Goal: Navigation & Orientation: Find specific page/section

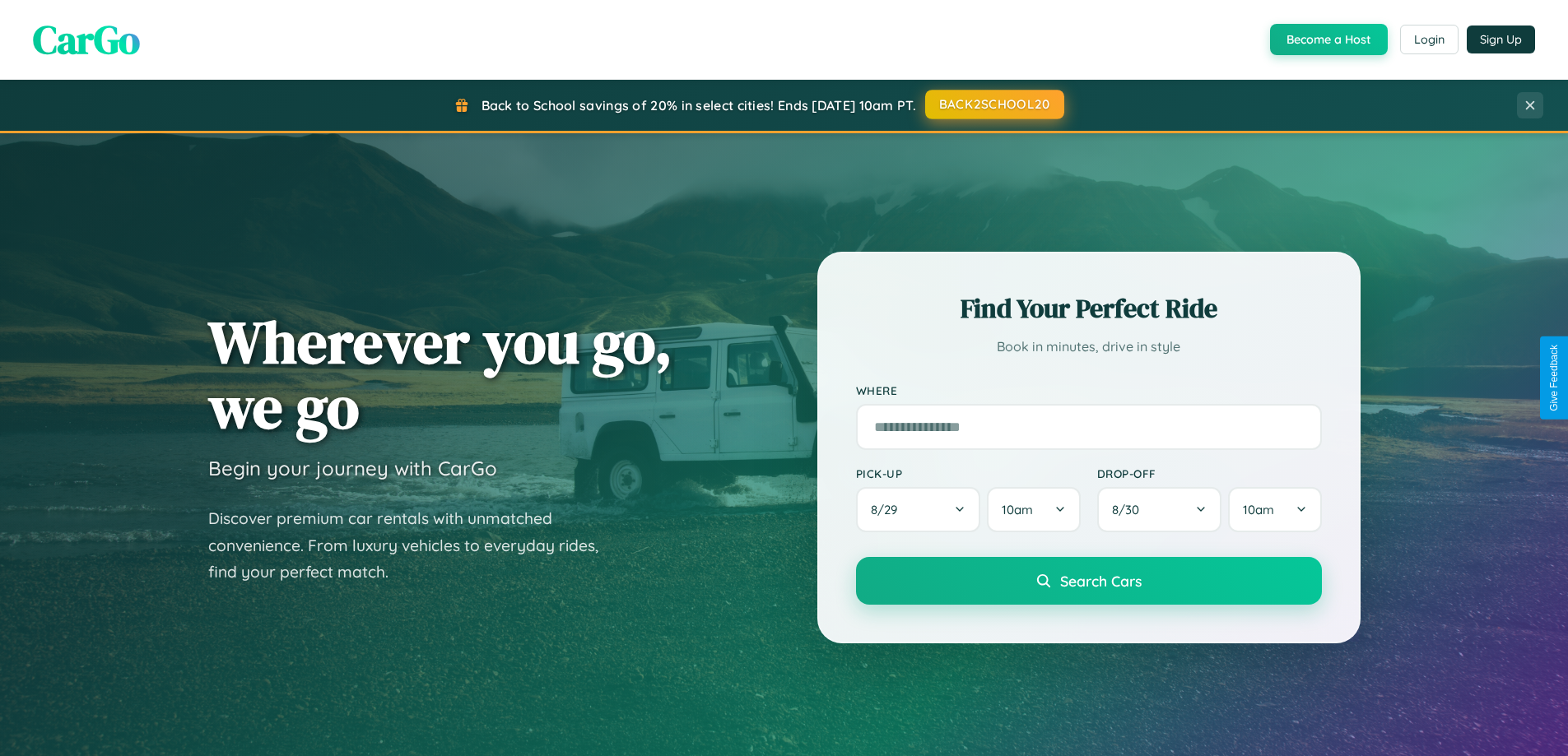
click at [994, 104] on button "BACK2SCHOOL20" at bounding box center [995, 104] width 139 height 30
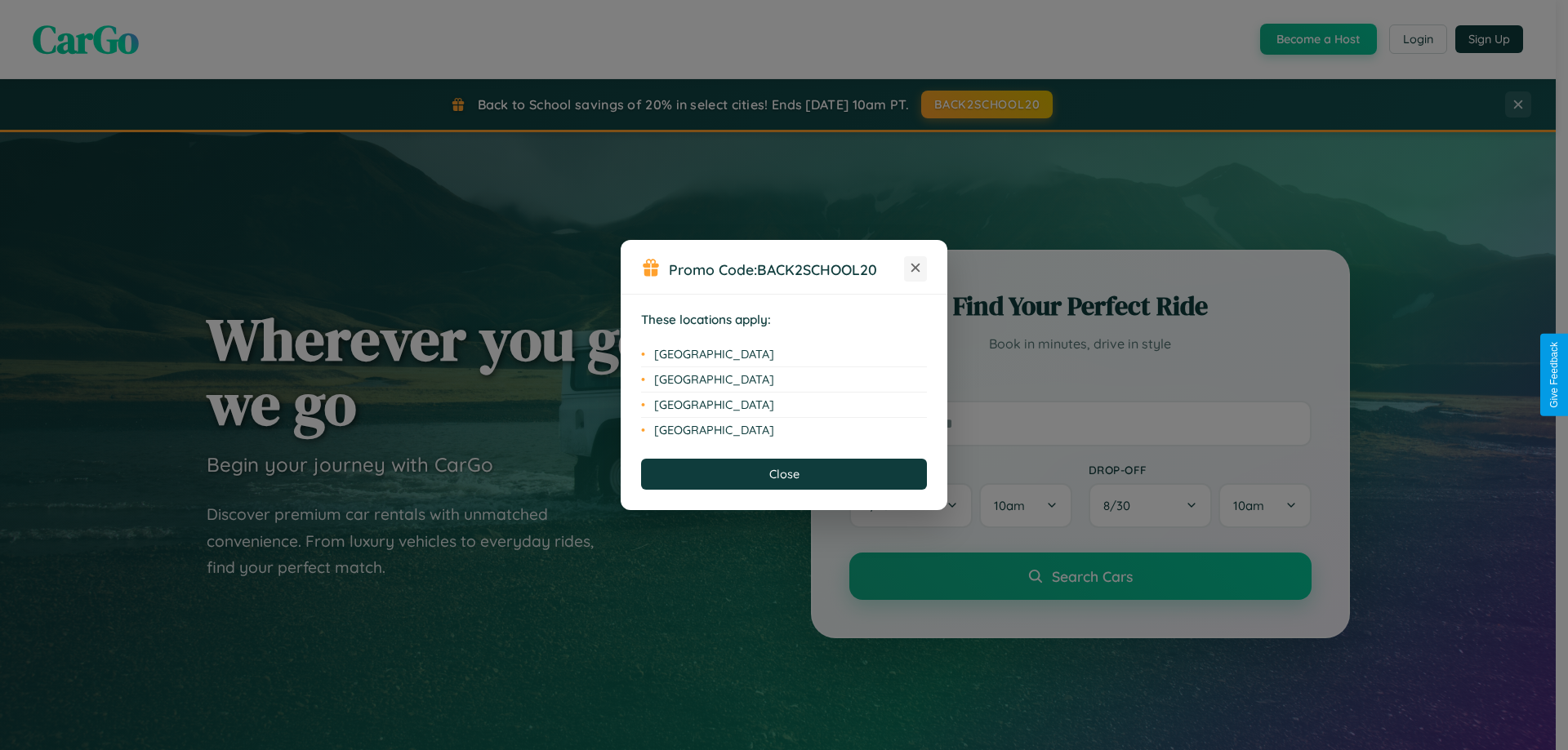
click at [916, 269] on icon at bounding box center [916, 268] width 9 height 9
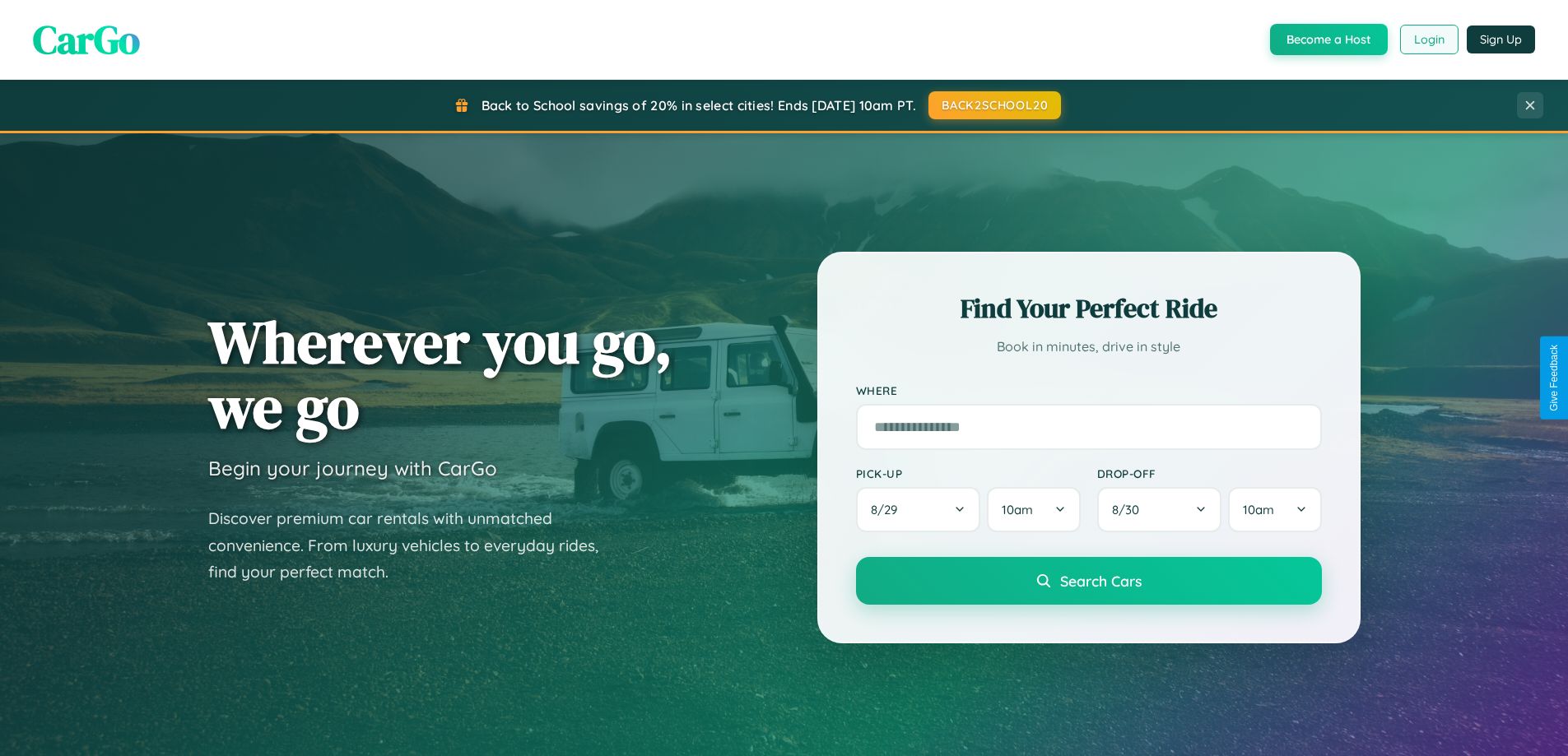
click at [1429, 40] on button "Login" at bounding box center [1429, 40] width 59 height 30
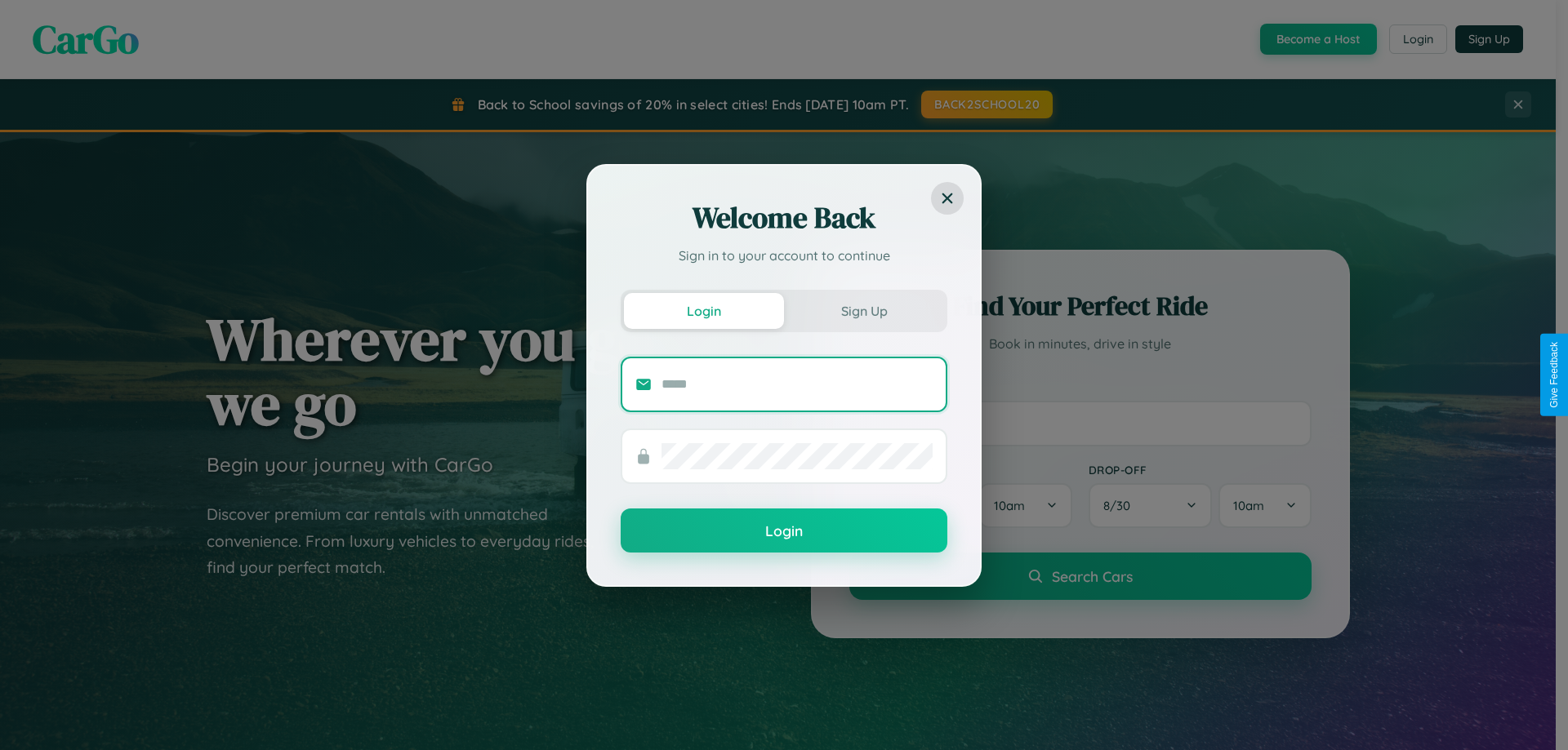
click at [797, 383] on input "text" at bounding box center [796, 384] width 271 height 27
type input "**********"
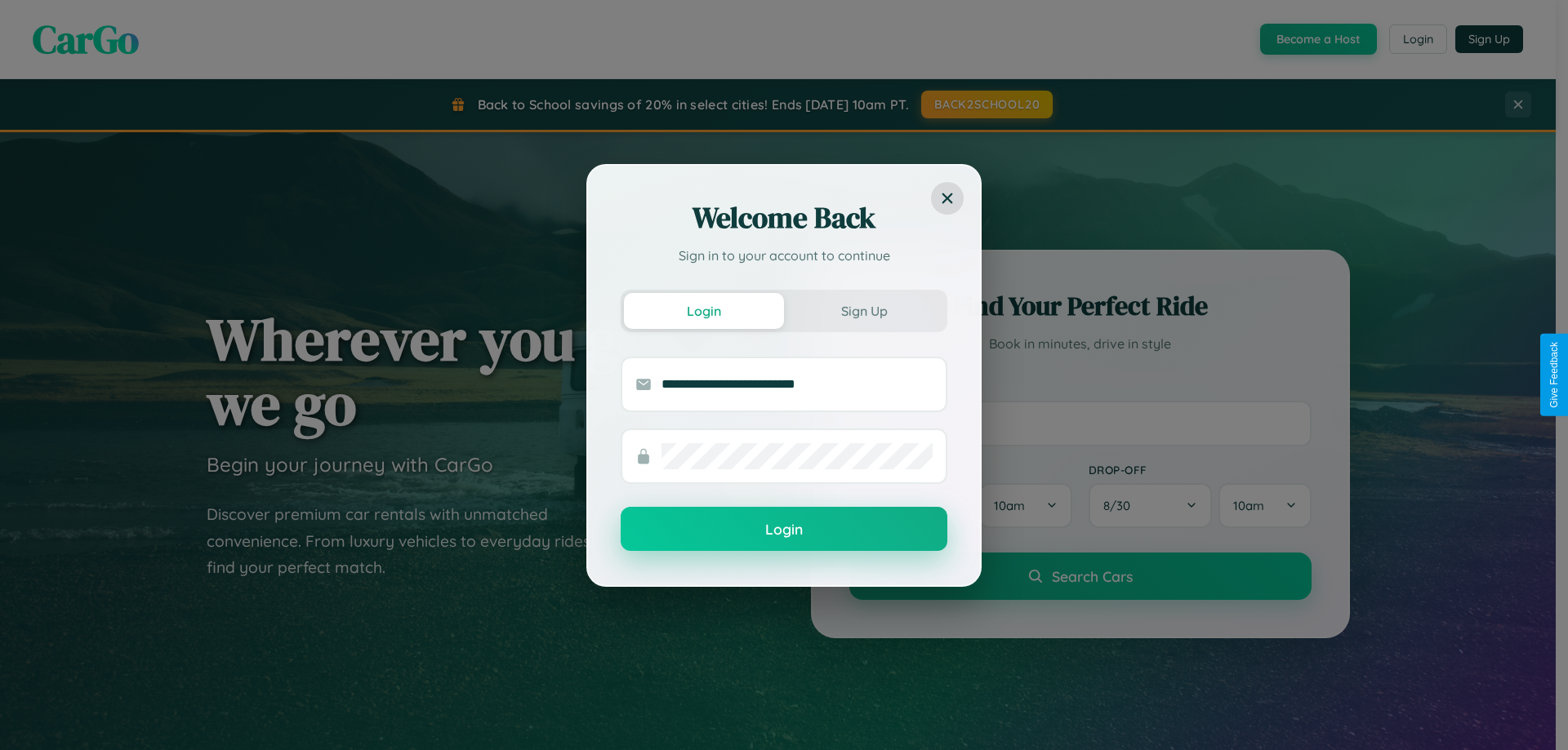
click at [784, 530] on button "Login" at bounding box center [784, 529] width 326 height 44
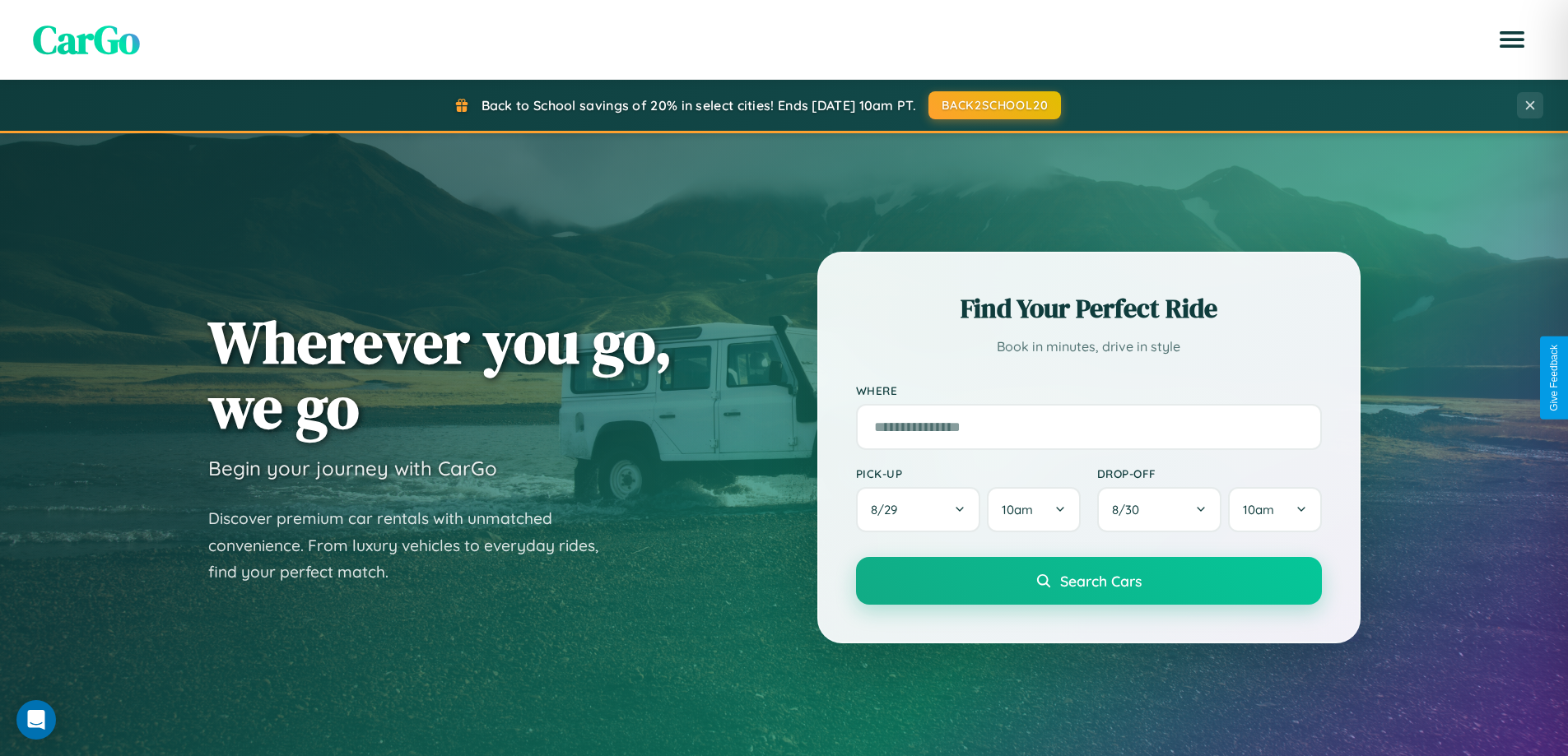
scroll to position [1133, 0]
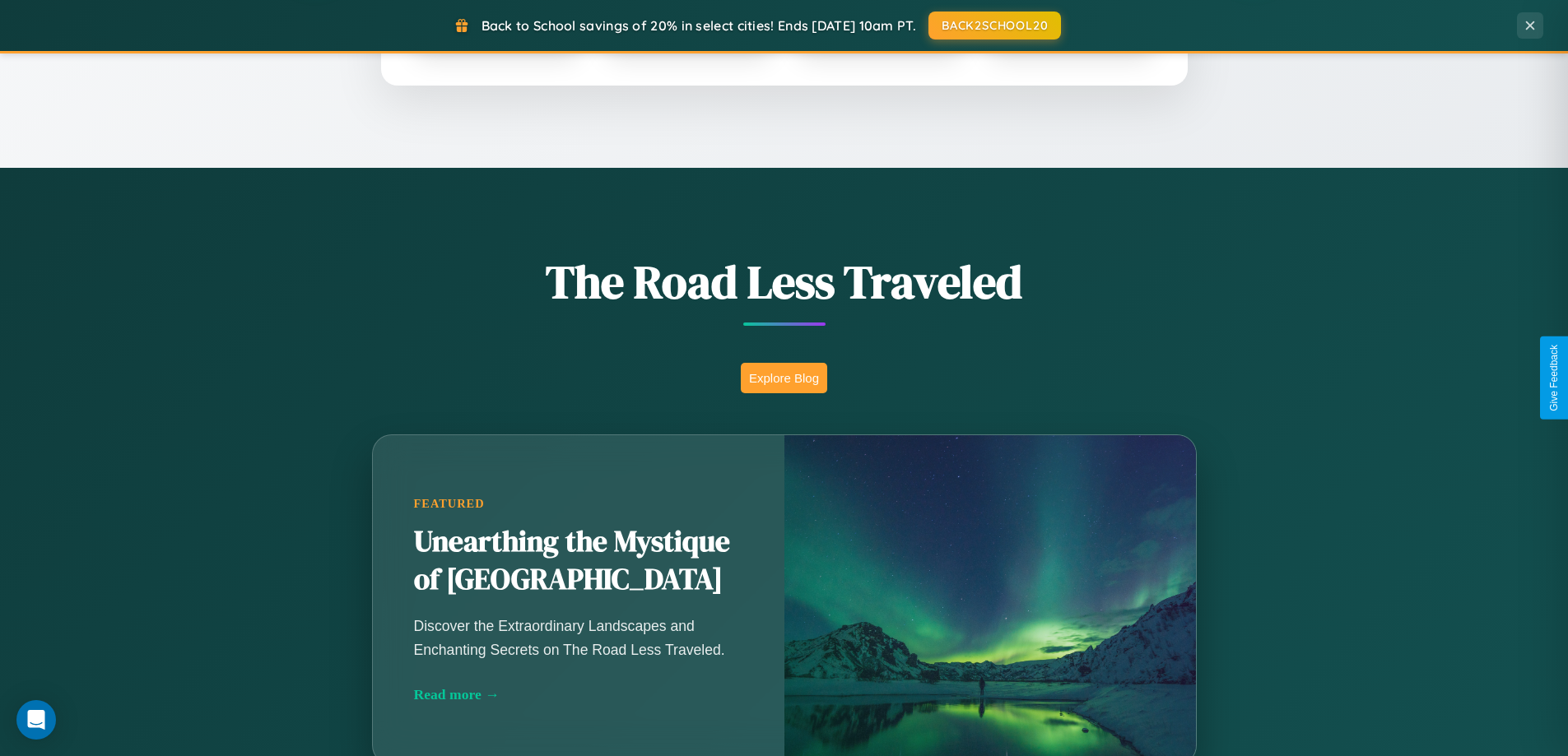
click at [784, 378] on button "Explore Blog" at bounding box center [784, 378] width 86 height 31
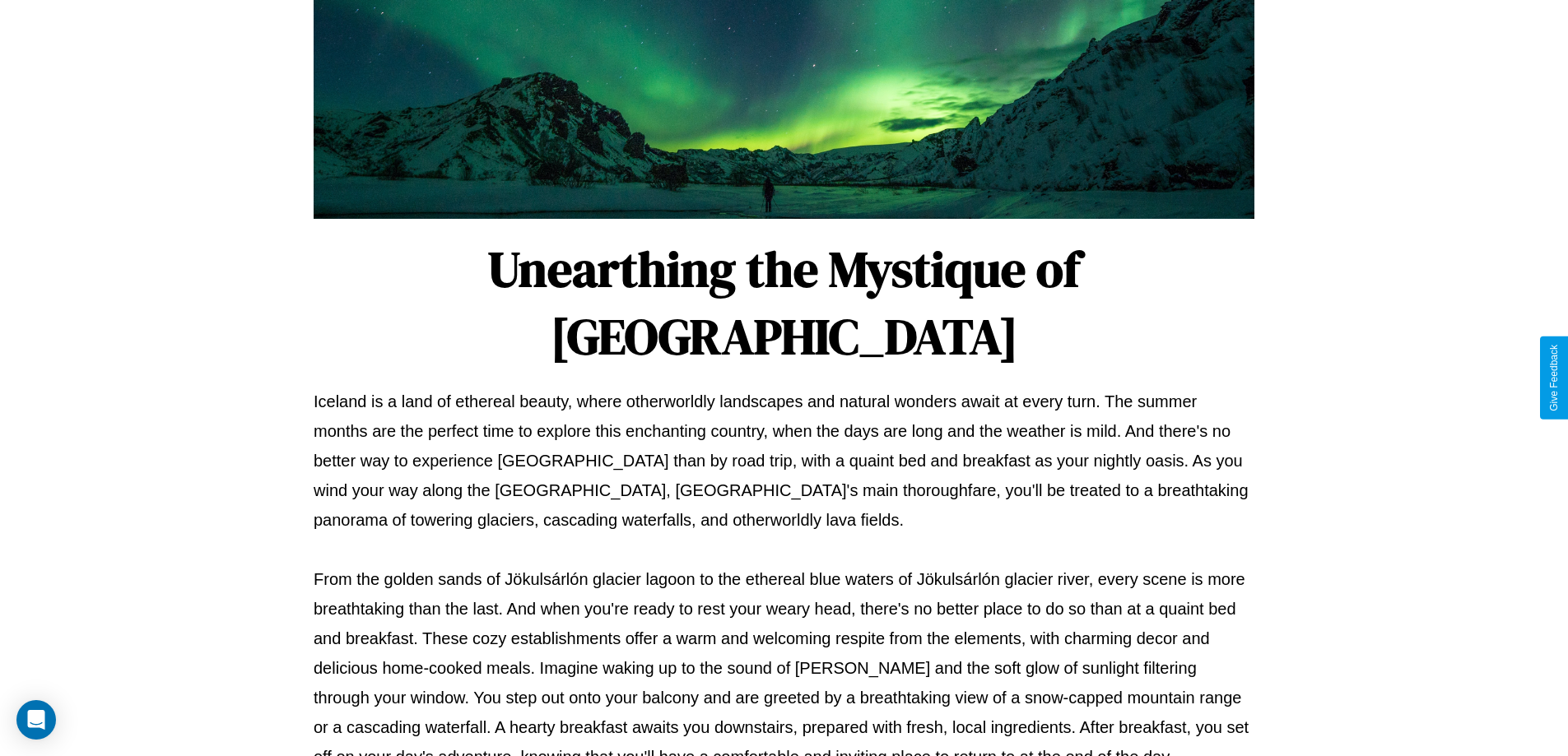
scroll to position [532, 0]
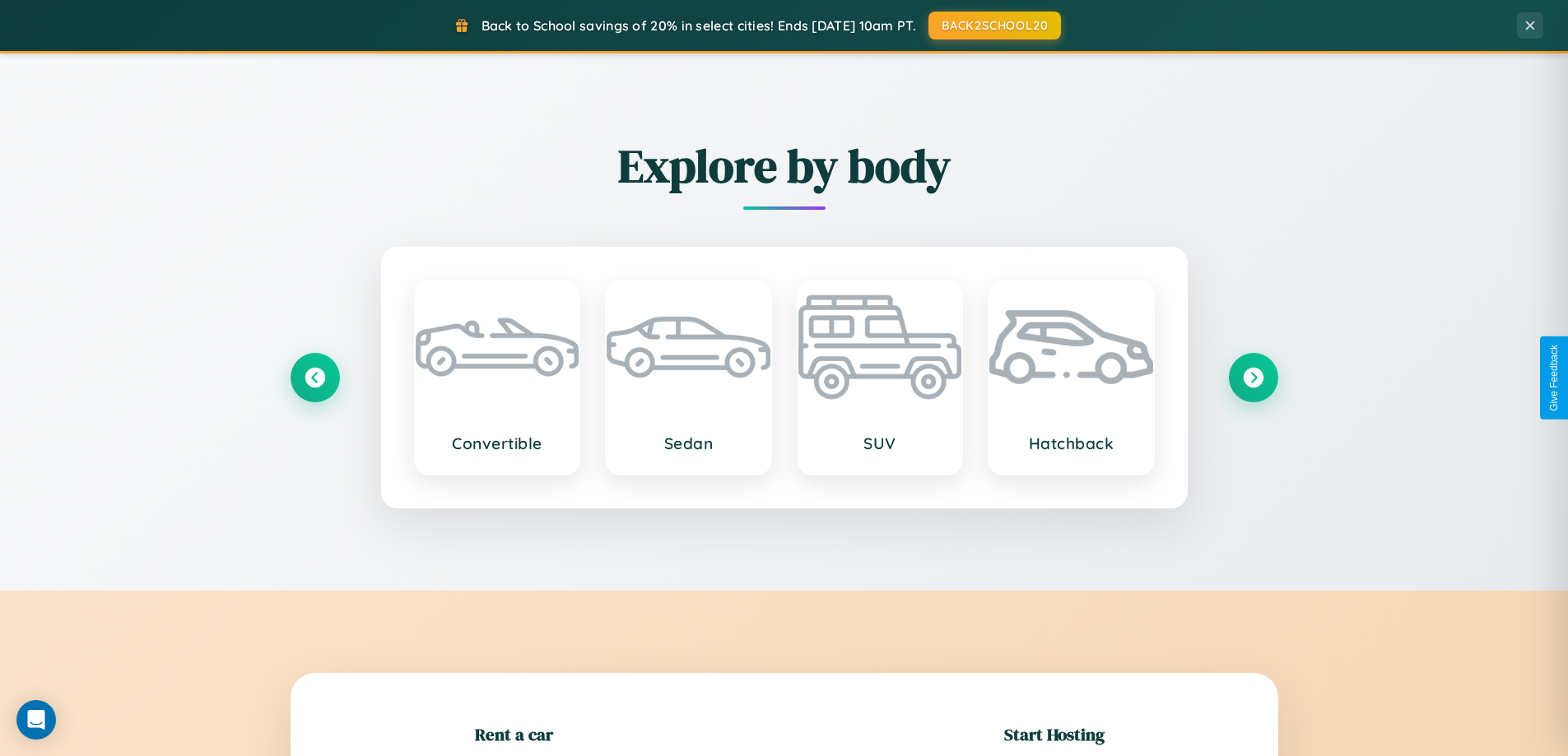
scroll to position [356, 0]
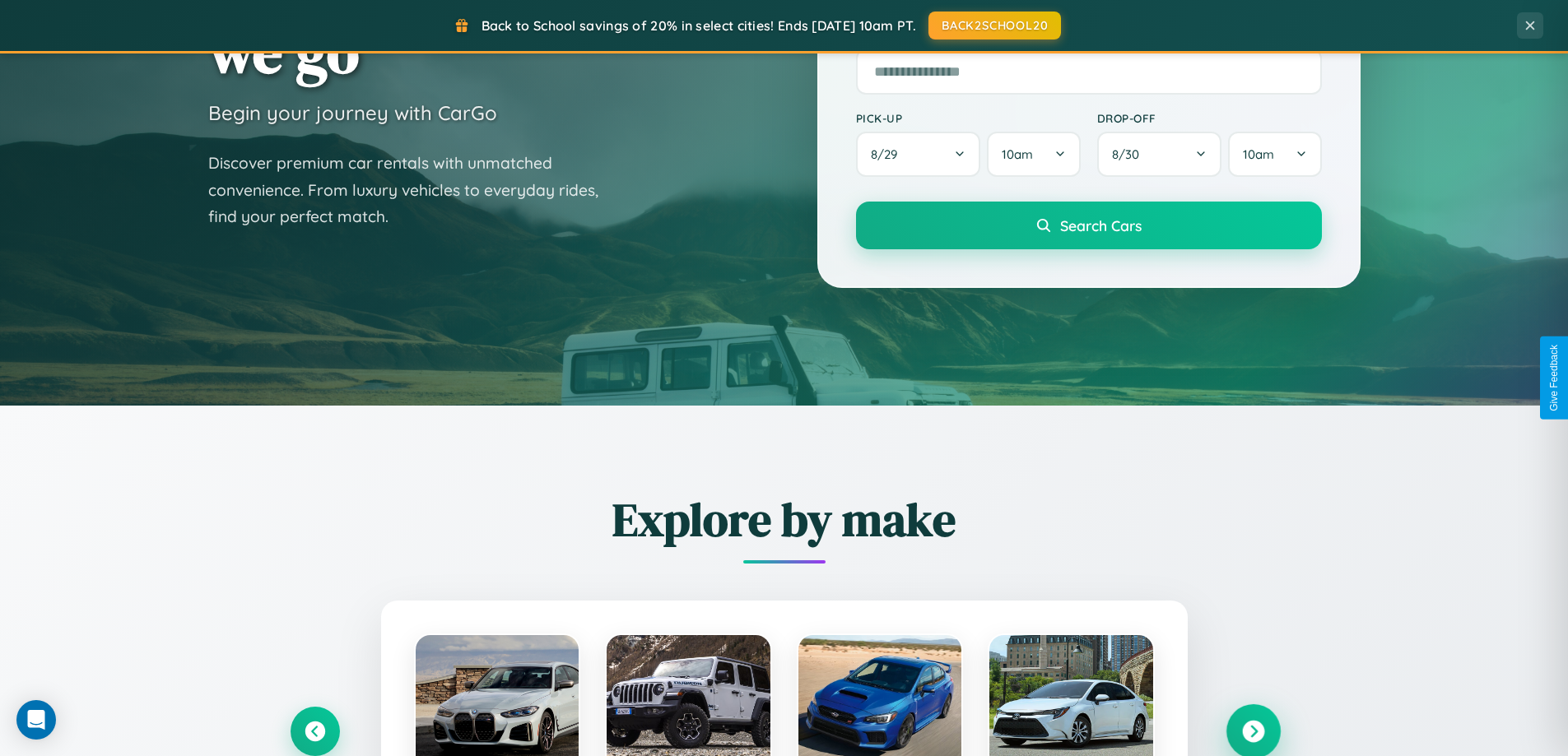
click at [1253, 732] on icon at bounding box center [1253, 732] width 22 height 22
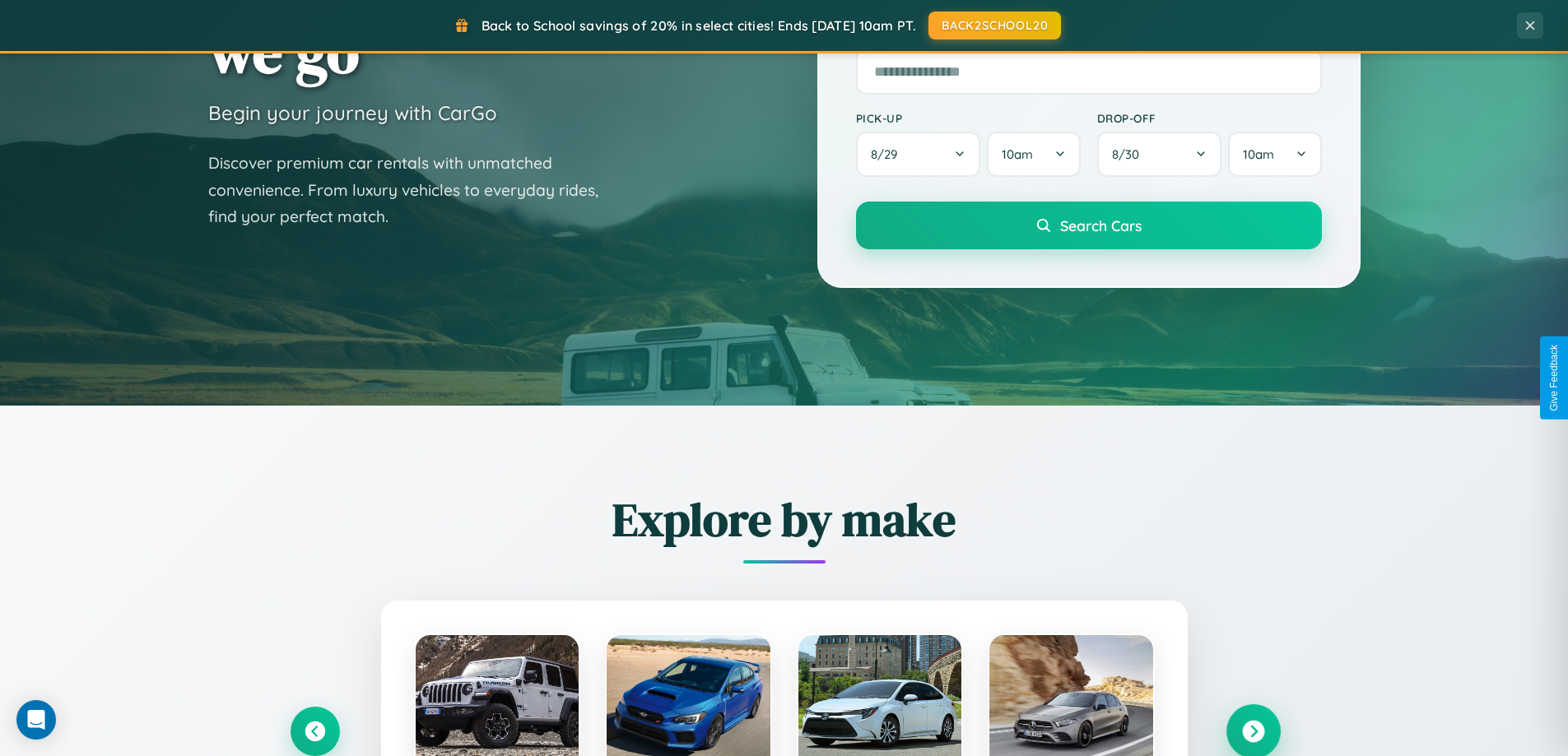
click at [1253, 730] on icon at bounding box center [1253, 732] width 22 height 22
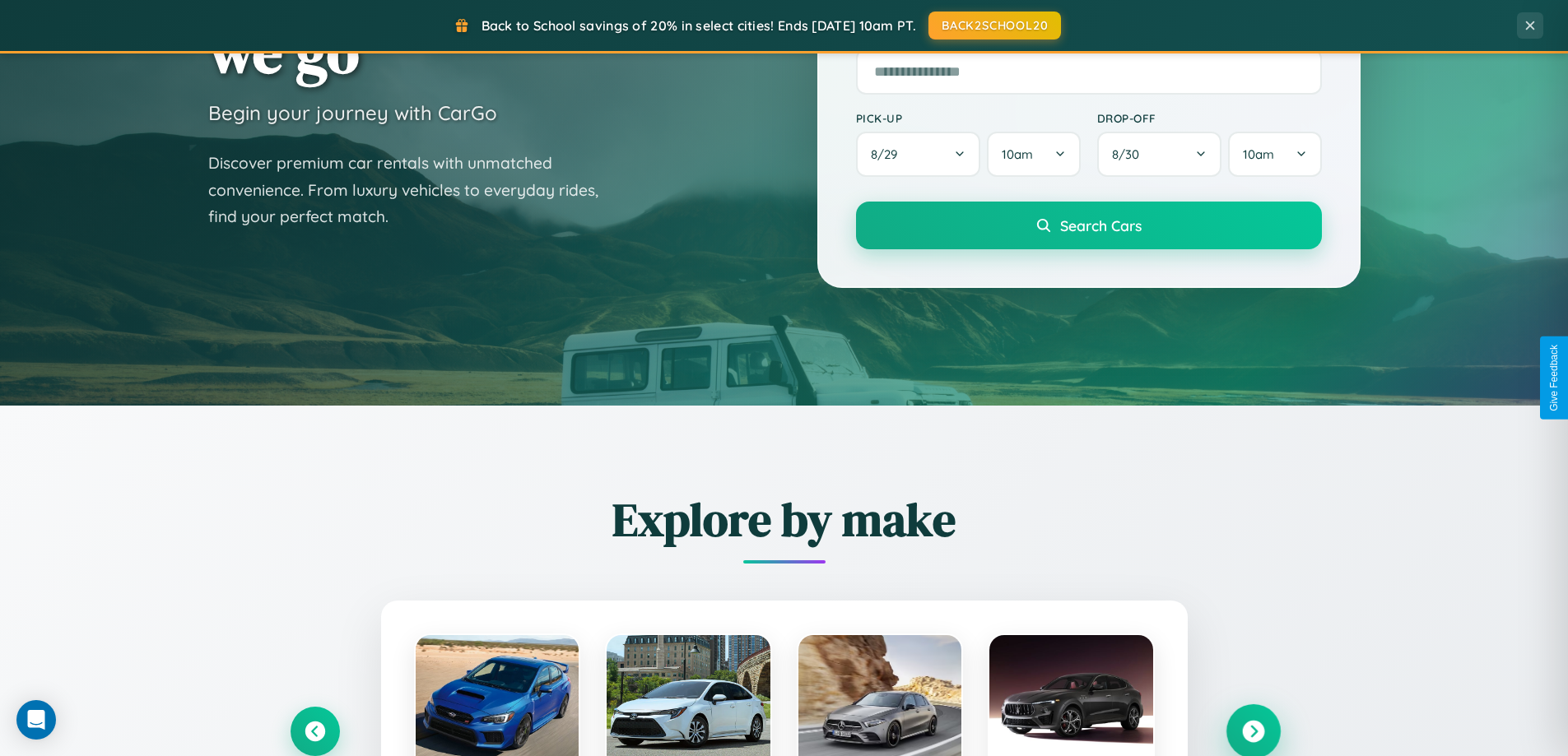
click at [1253, 730] on icon at bounding box center [1253, 732] width 22 height 22
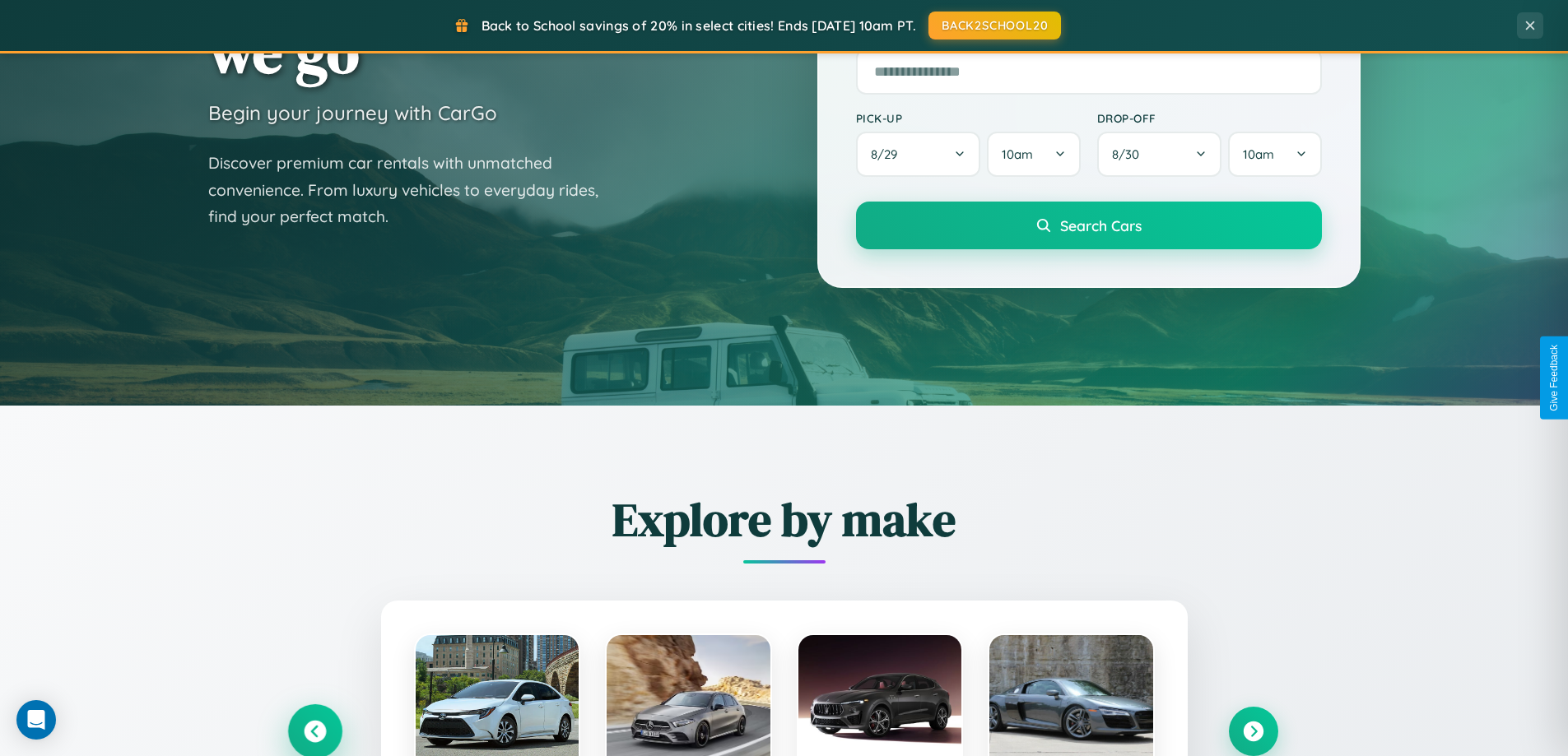
click at [315, 731] on icon at bounding box center [315, 732] width 22 height 22
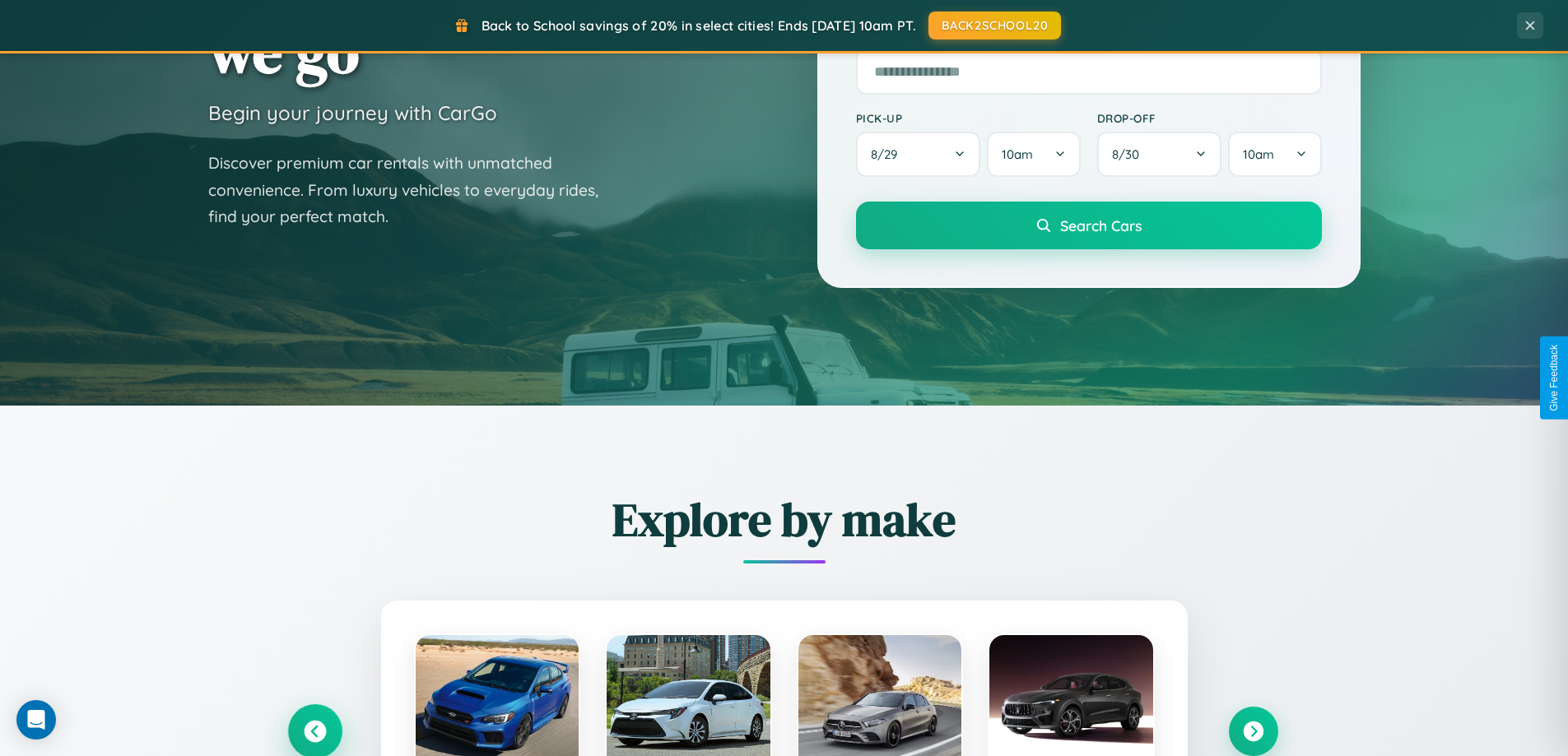
click at [315, 730] on icon at bounding box center [314, 731] width 27 height 27
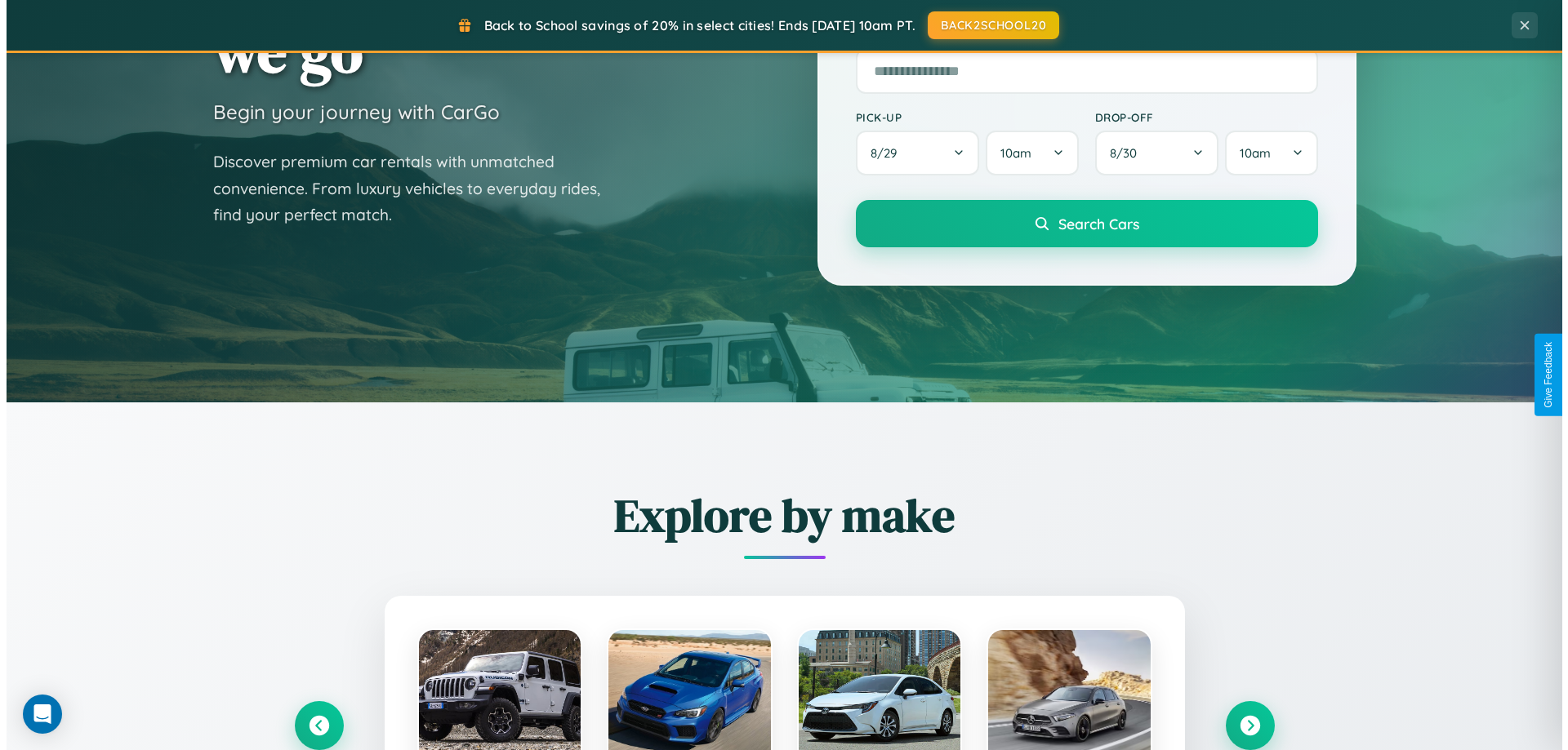
scroll to position [0, 0]
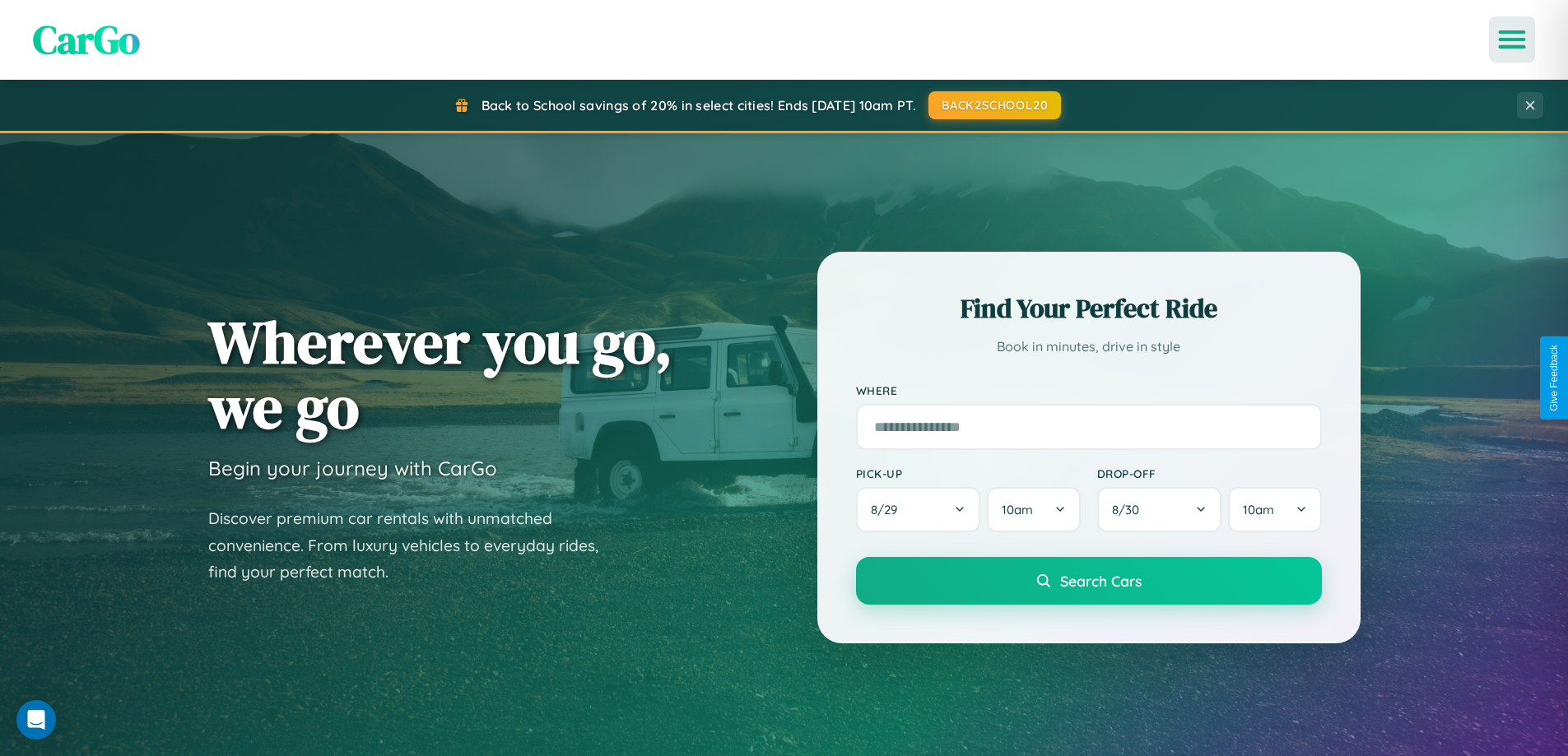
click at [1512, 40] on icon "Open menu" at bounding box center [1512, 39] width 24 height 15
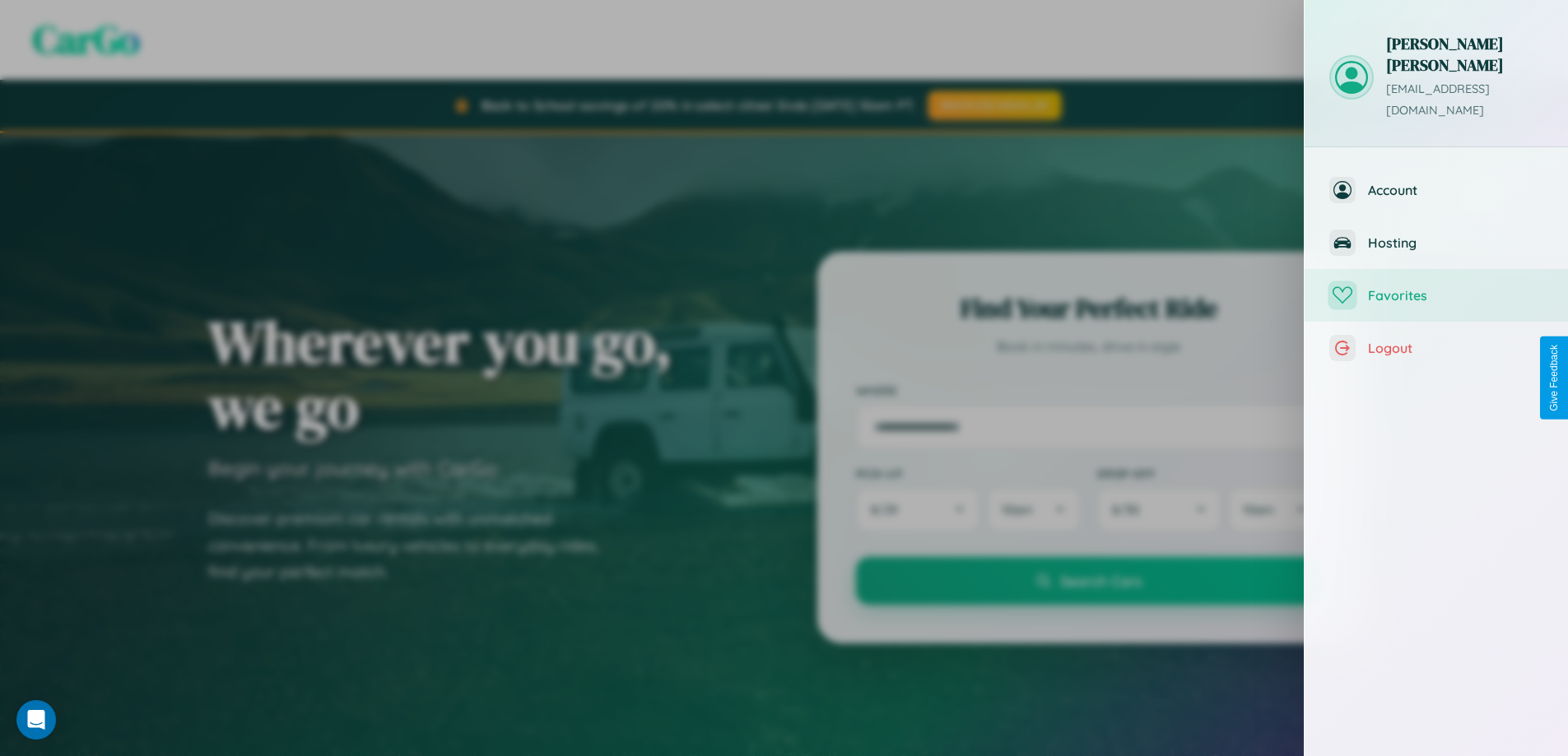
click at [1437, 287] on span "Favorites" at bounding box center [1456, 295] width 175 height 17
